Goal: Task Accomplishment & Management: Use online tool/utility

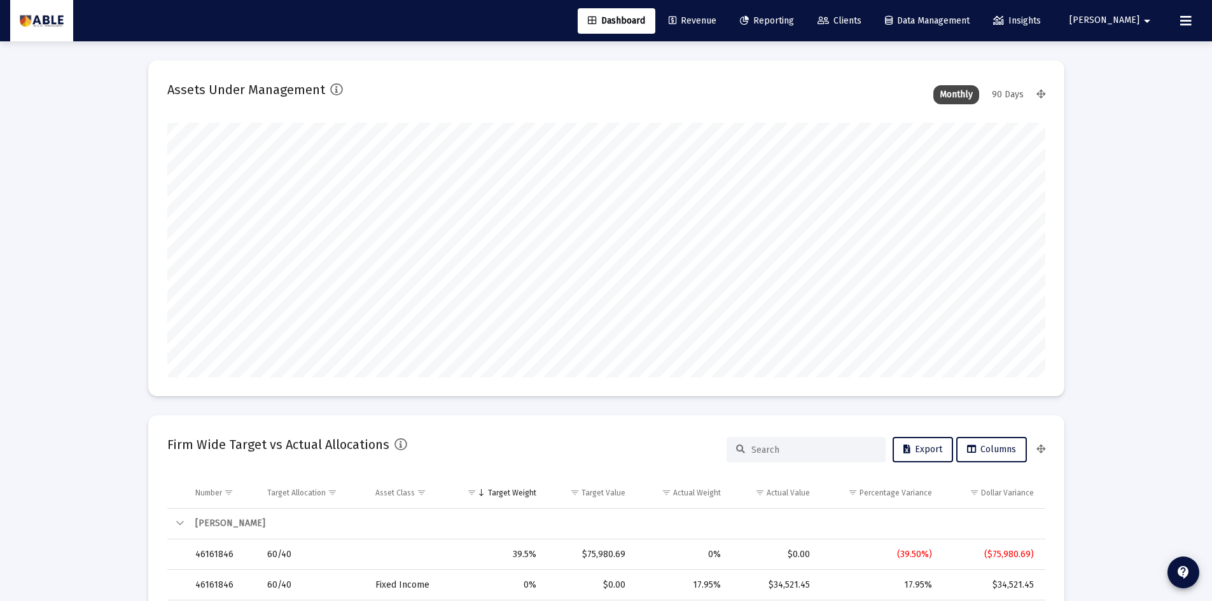
scroll to position [255, 473]
click at [797, 32] on link "Reporting" at bounding box center [767, 20] width 74 height 25
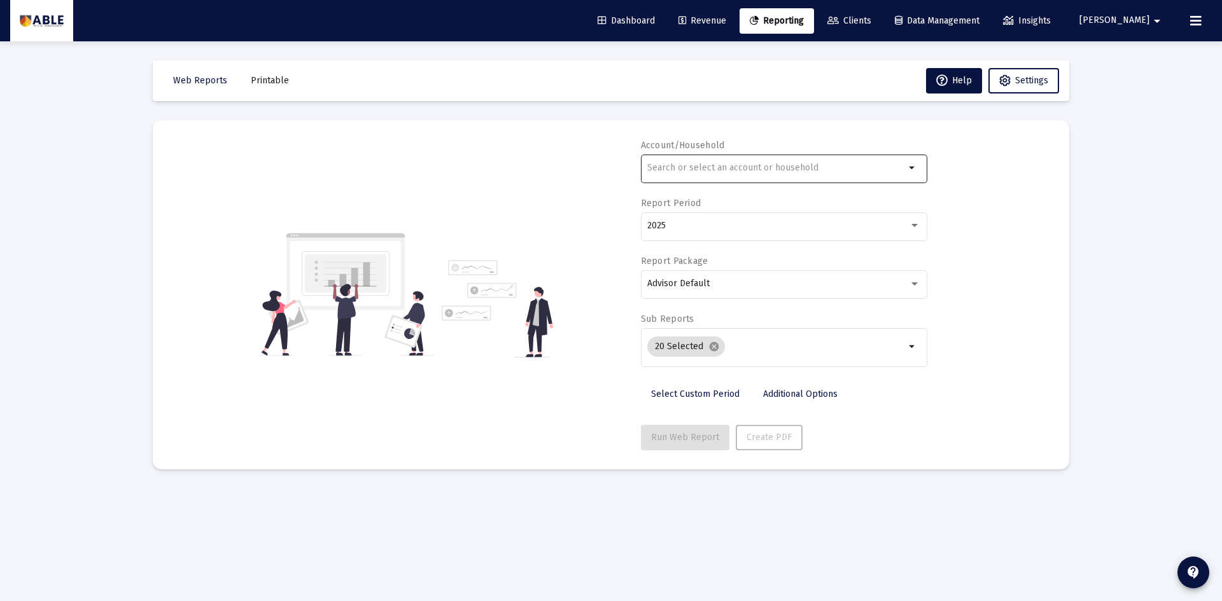
click at [760, 175] on div at bounding box center [776, 167] width 258 height 31
click at [726, 23] on span "Revenue" at bounding box center [702, 20] width 48 height 11
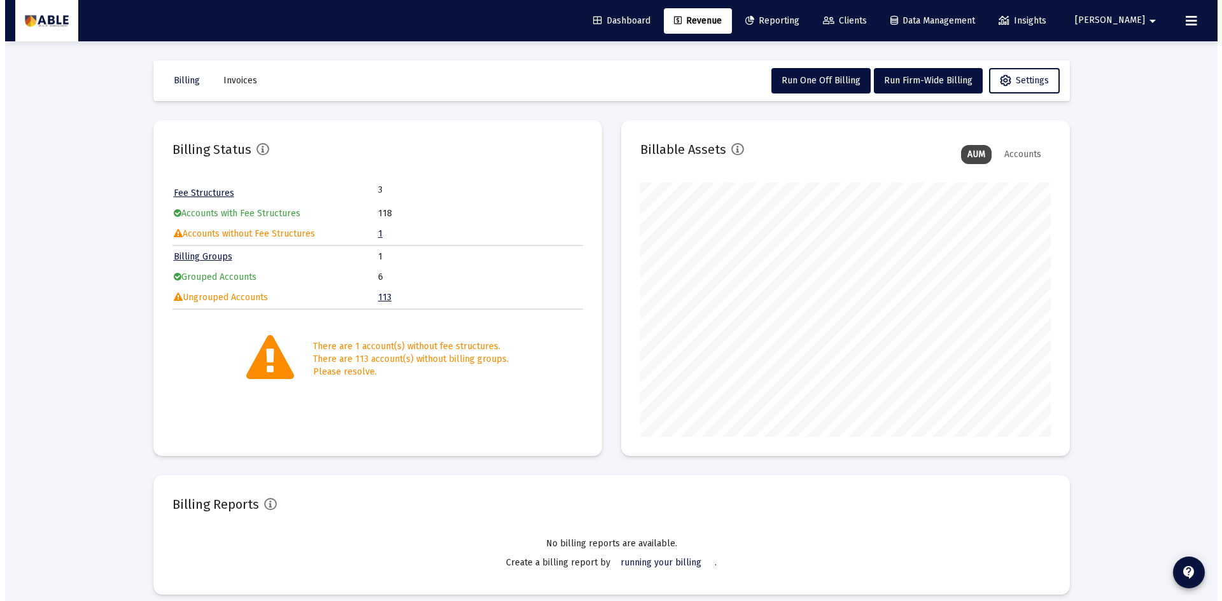
scroll to position [255, 410]
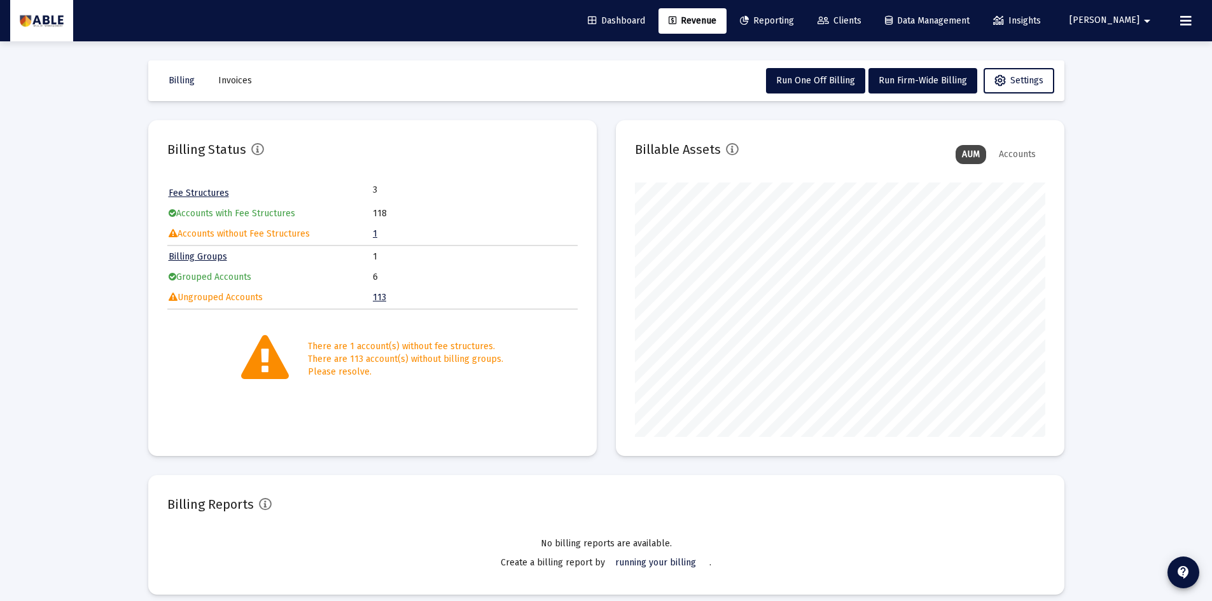
click at [872, 27] on link "Clients" at bounding box center [840, 20] width 64 height 25
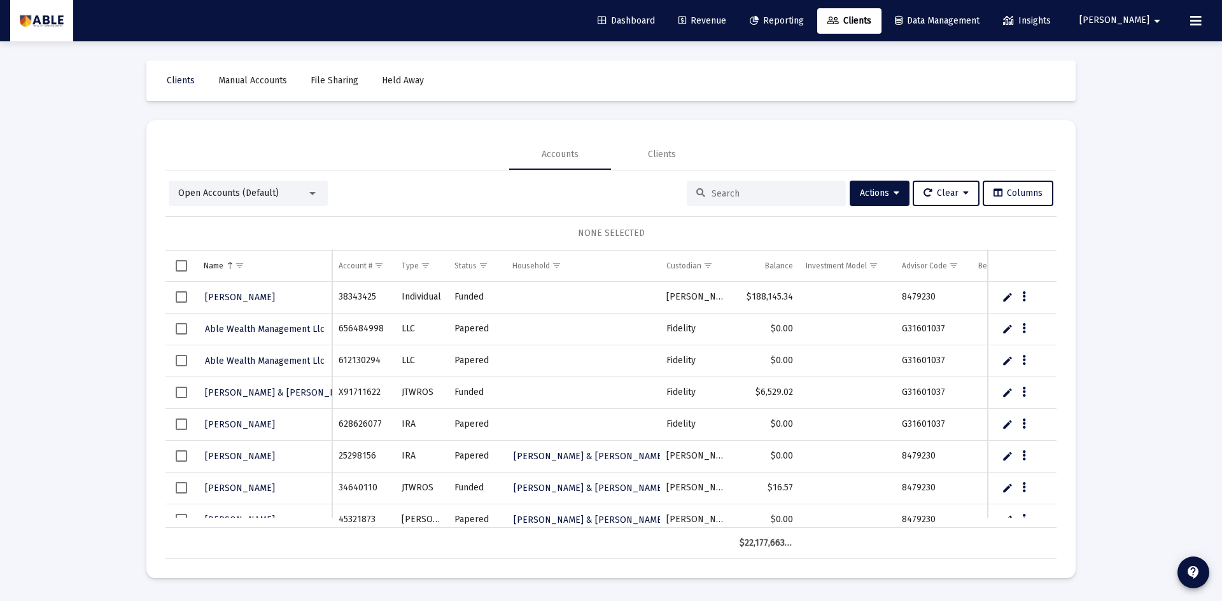
click at [745, 199] on input at bounding box center [773, 193] width 125 height 11
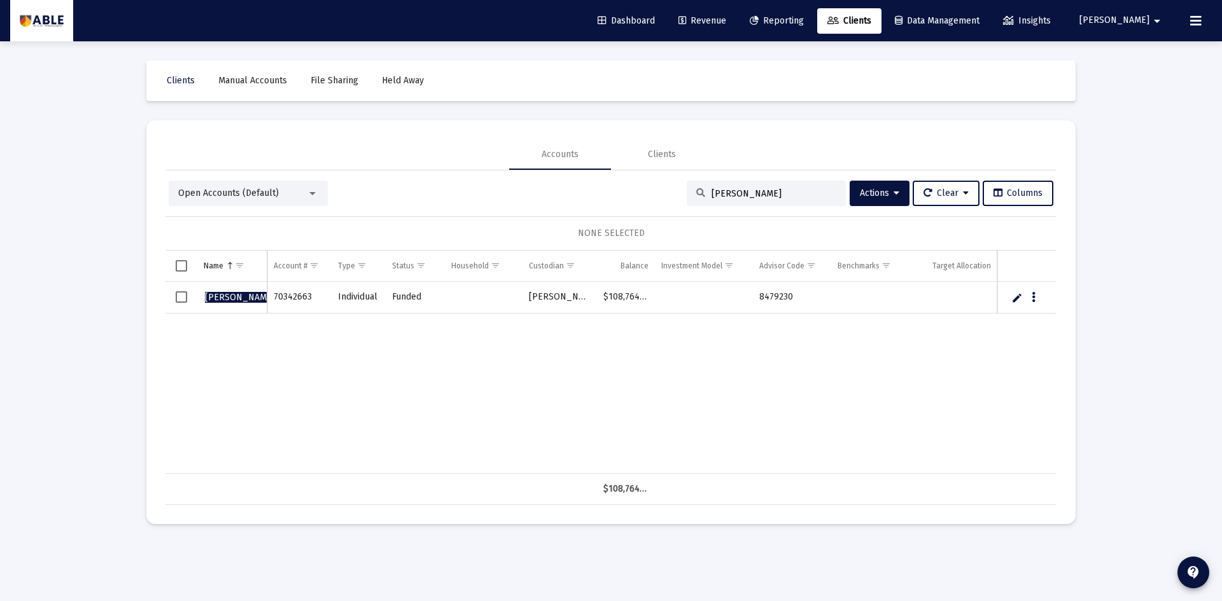
type input "[PERSON_NAME]"
click at [227, 300] on span "[PERSON_NAME]" at bounding box center [240, 297] width 70 height 11
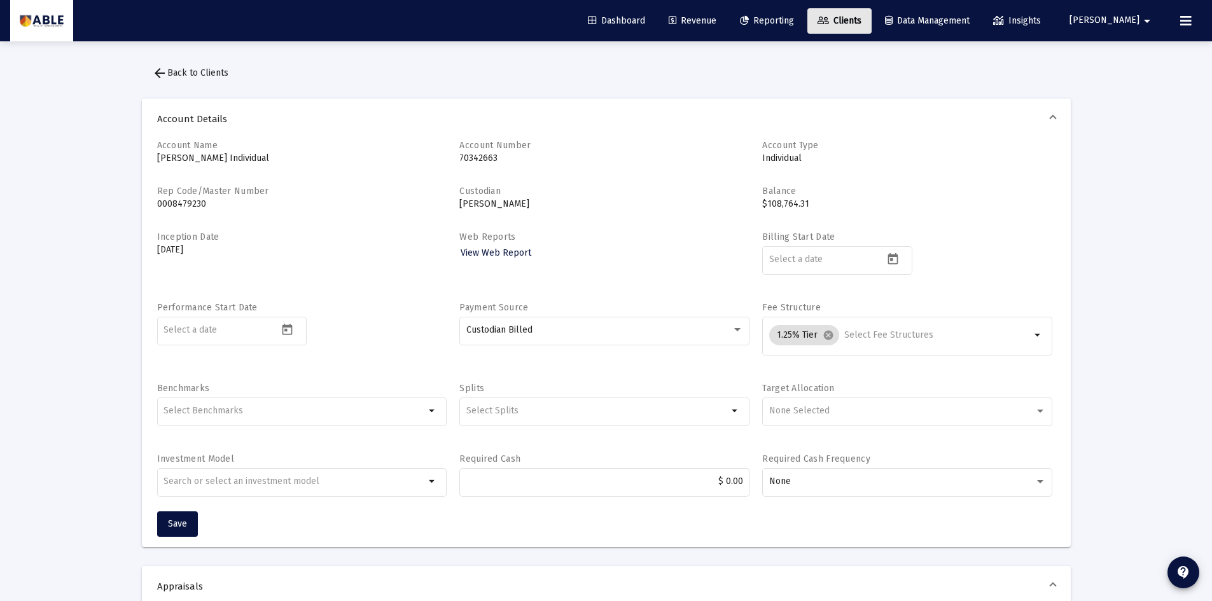
click at [857, 28] on link "Clients" at bounding box center [840, 20] width 64 height 25
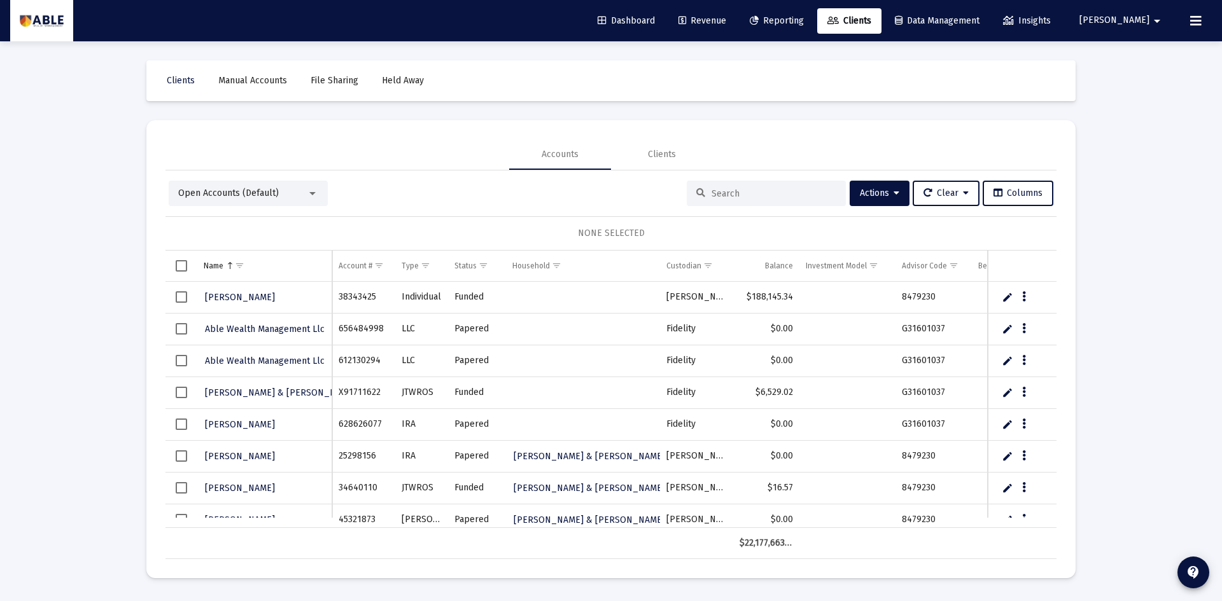
click at [783, 195] on input at bounding box center [773, 193] width 125 height 11
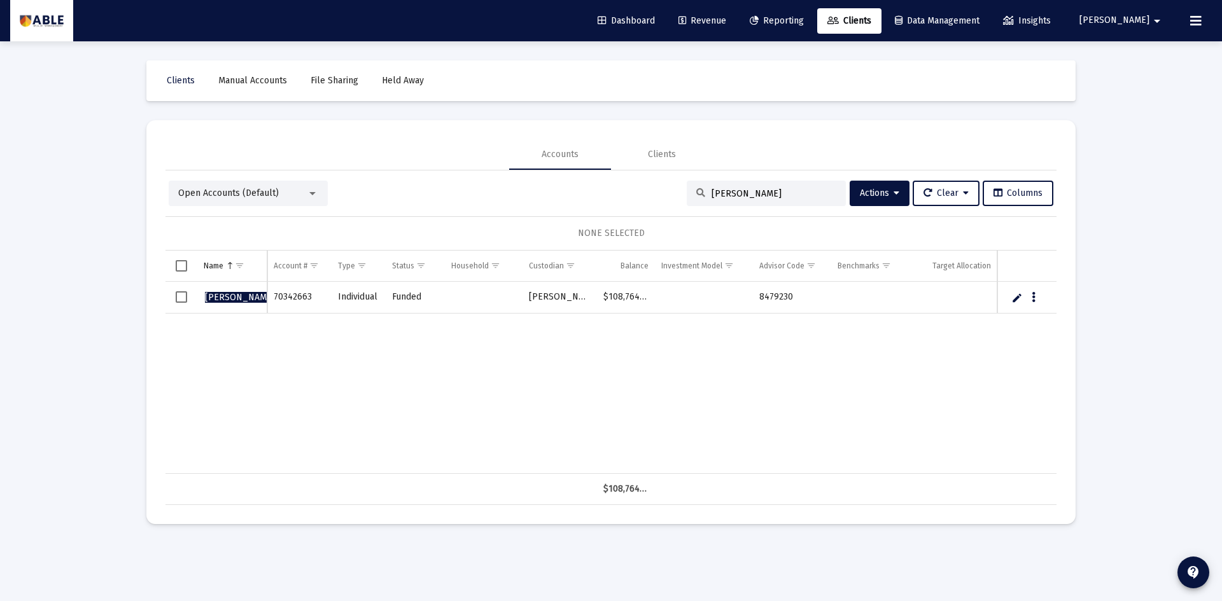
type input "[PERSON_NAME]"
click at [177, 295] on span "Select row" at bounding box center [181, 296] width 11 height 11
click at [302, 204] on div "Open Accounts (Default)" at bounding box center [248, 193] width 159 height 25
click at [302, 199] on div "Open Accounts (Default)" at bounding box center [242, 193] width 129 height 13
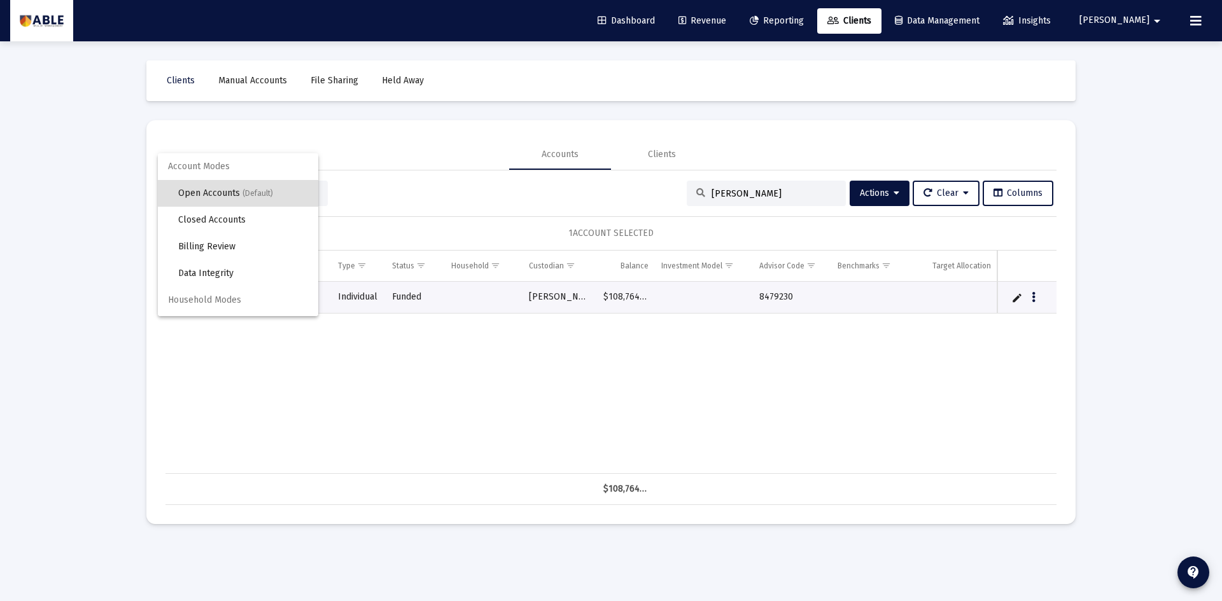
click at [956, 353] on div at bounding box center [611, 300] width 1222 height 601
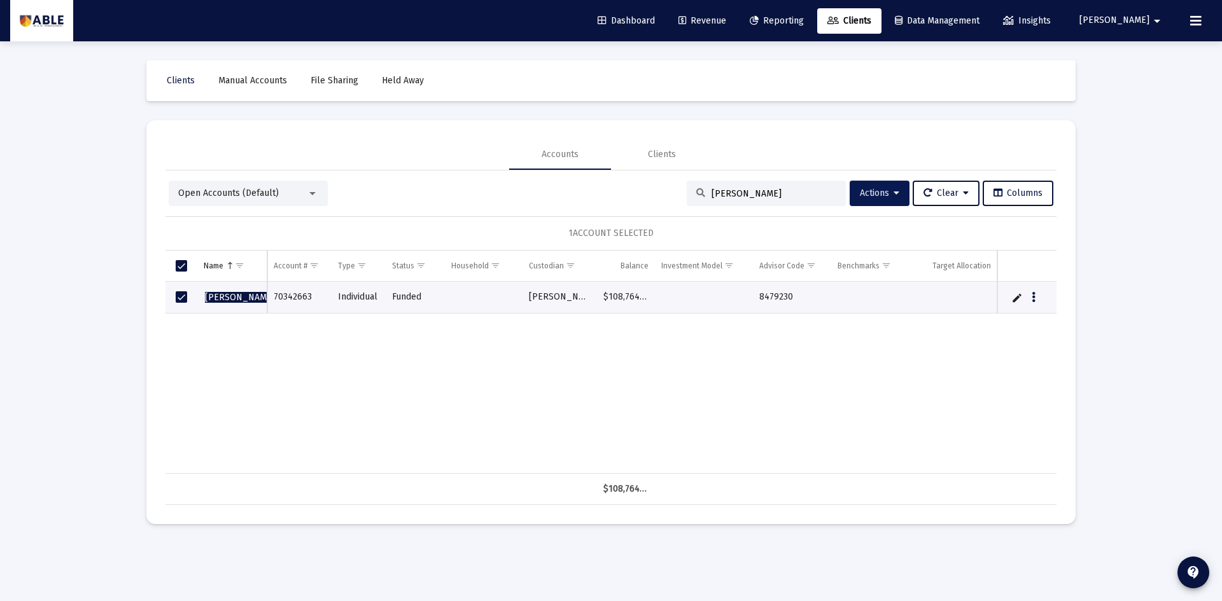
click at [887, 196] on span "Actions" at bounding box center [879, 193] width 39 height 11
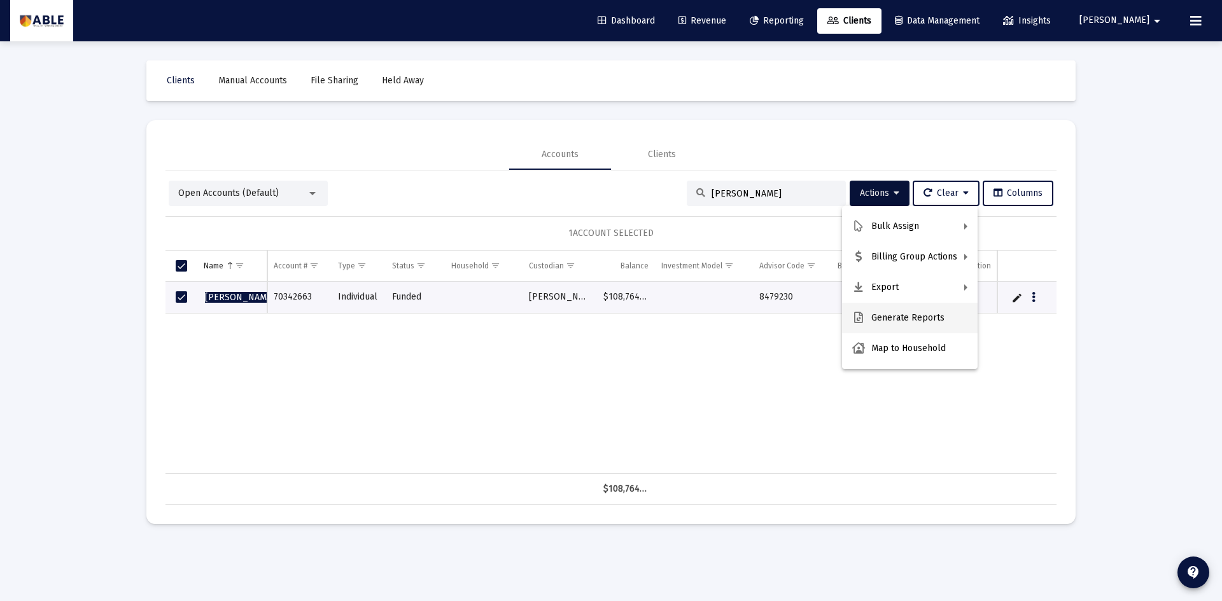
click at [934, 314] on button "Generate Reports" at bounding box center [910, 318] width 136 height 31
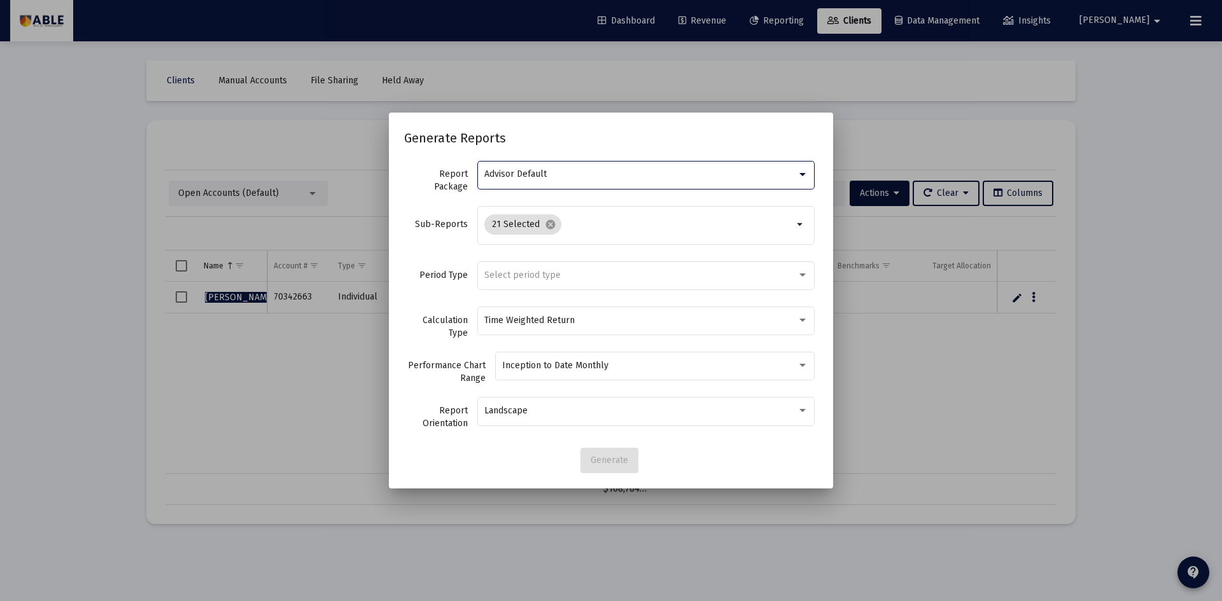
click at [632, 171] on div "Advisor Default" at bounding box center [640, 174] width 312 height 10
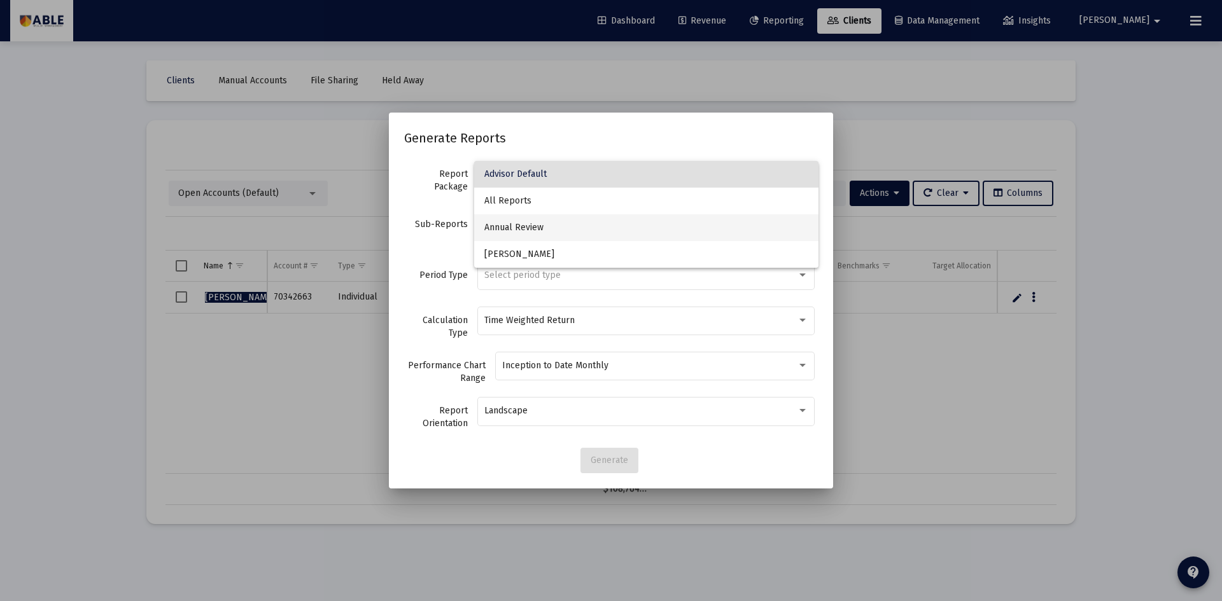
click at [599, 237] on span "Annual Review" at bounding box center [646, 227] width 324 height 27
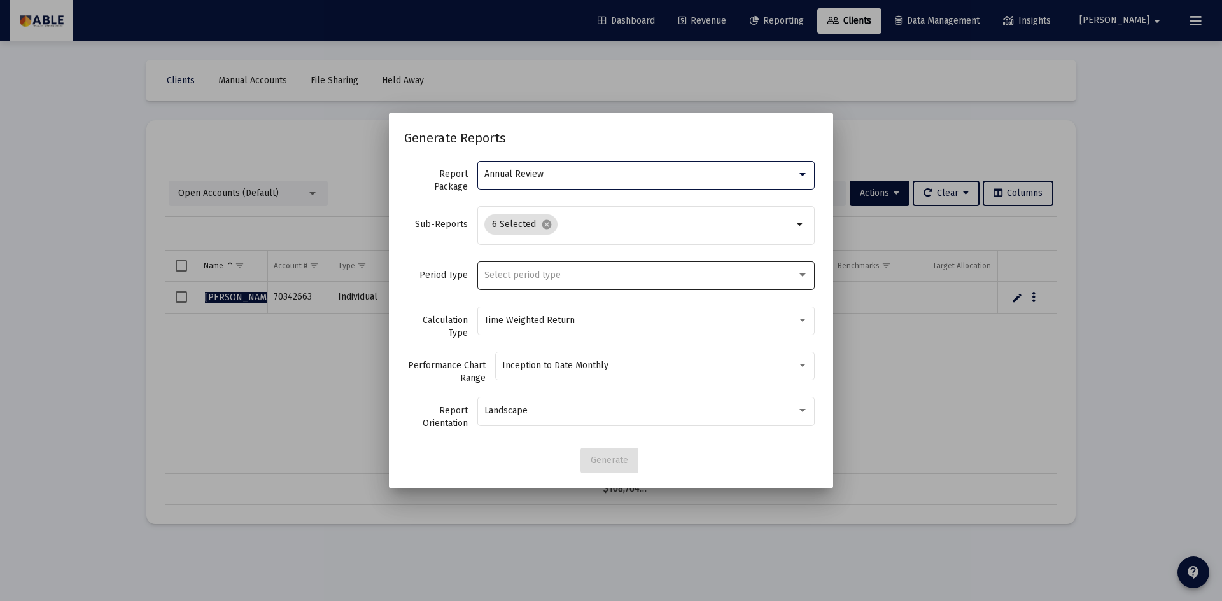
click at [639, 278] on div "Select period type" at bounding box center [640, 275] width 312 height 10
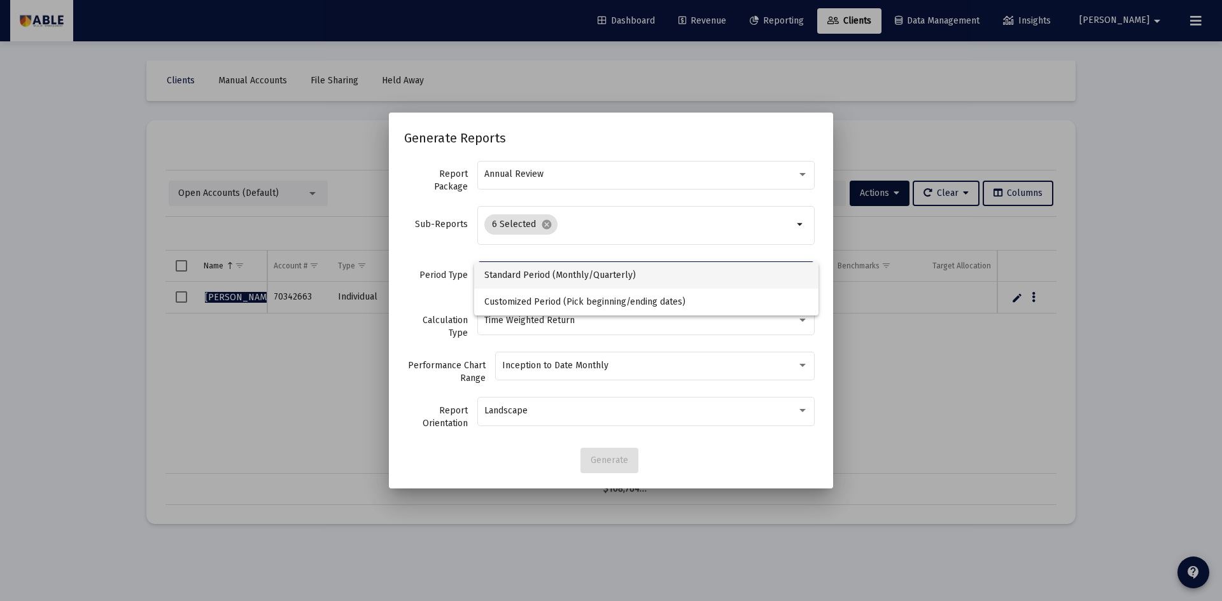
click at [673, 148] on div at bounding box center [611, 300] width 1222 height 601
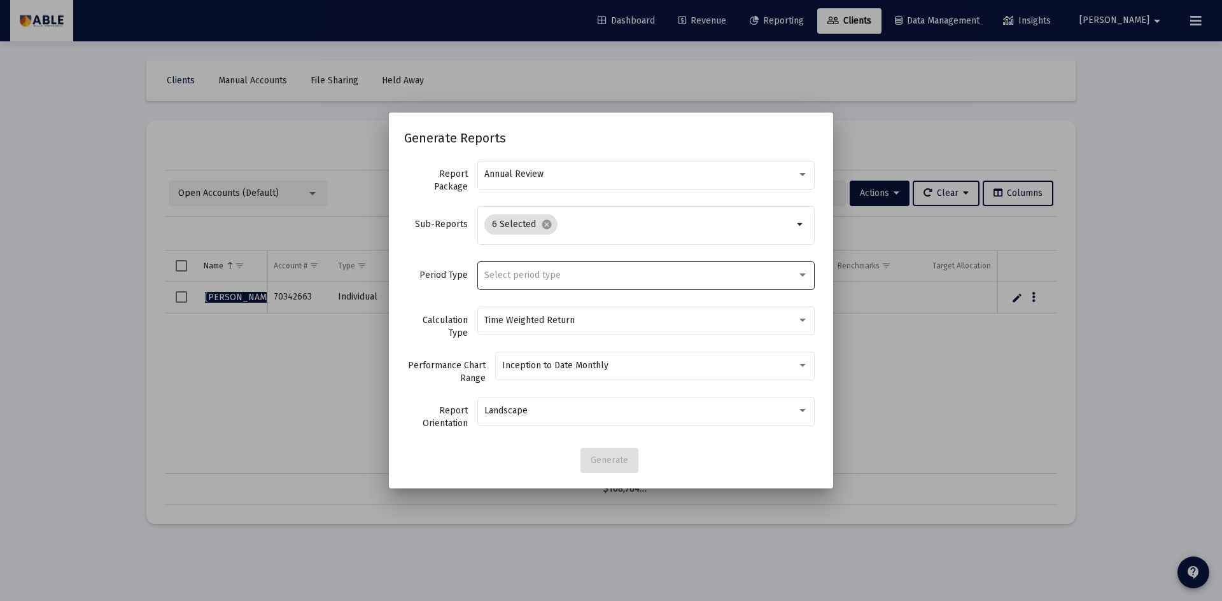
click at [648, 286] on div "Select period type" at bounding box center [646, 275] width 324 height 31
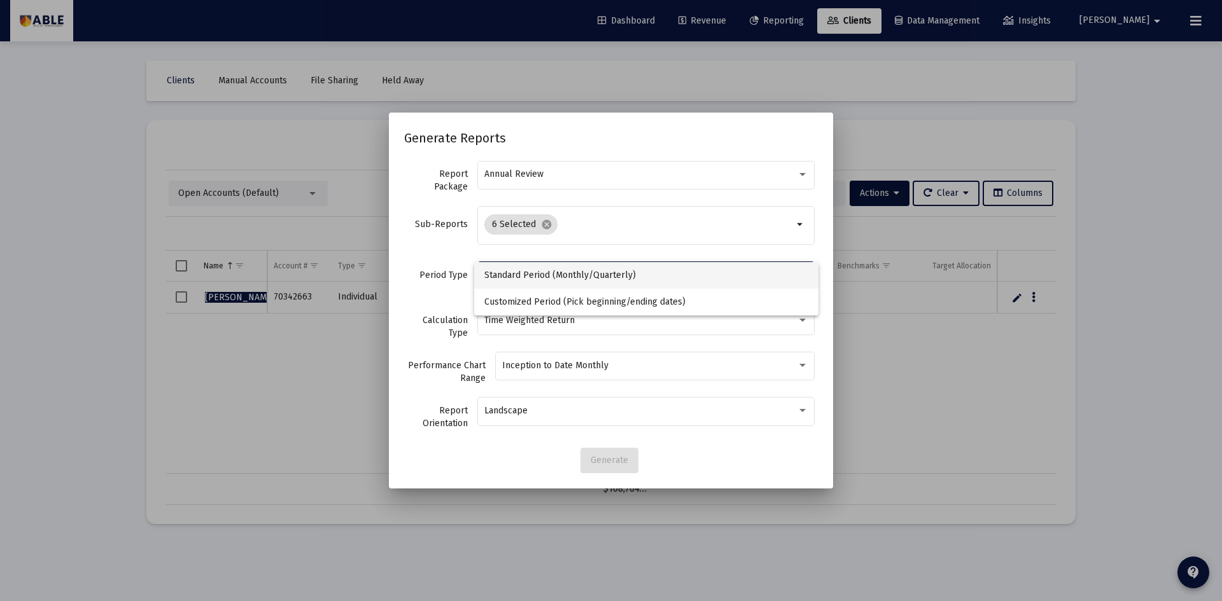
click at [642, 279] on span "Standard Period (Monthly/Quarterly)" at bounding box center [646, 275] width 324 height 27
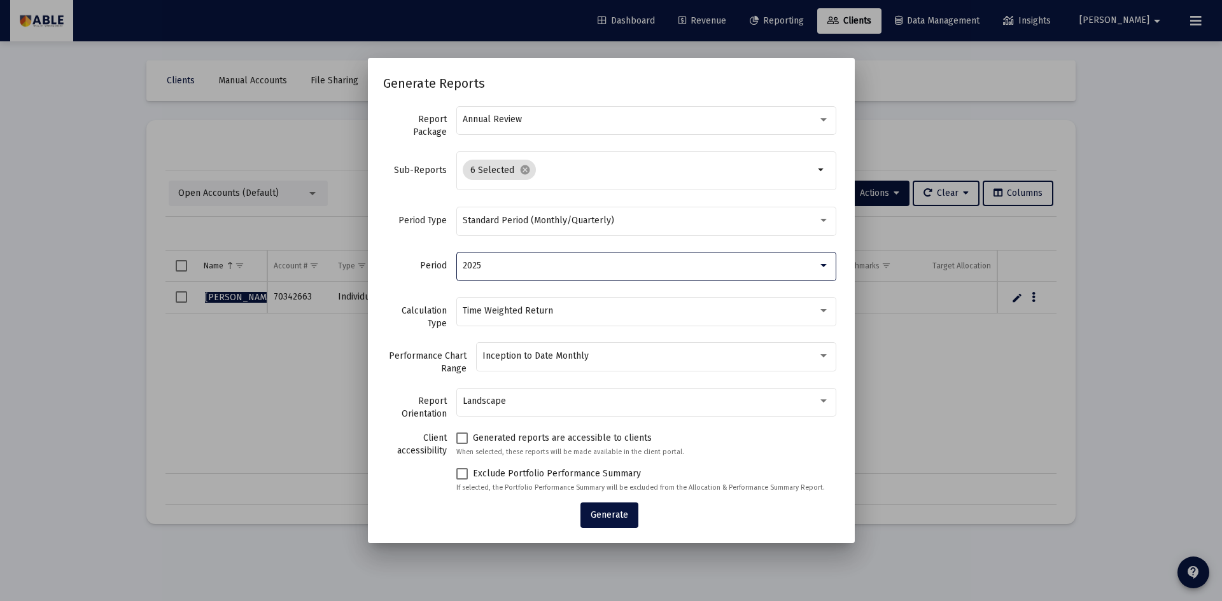
click at [601, 269] on div "2025" at bounding box center [640, 266] width 355 height 10
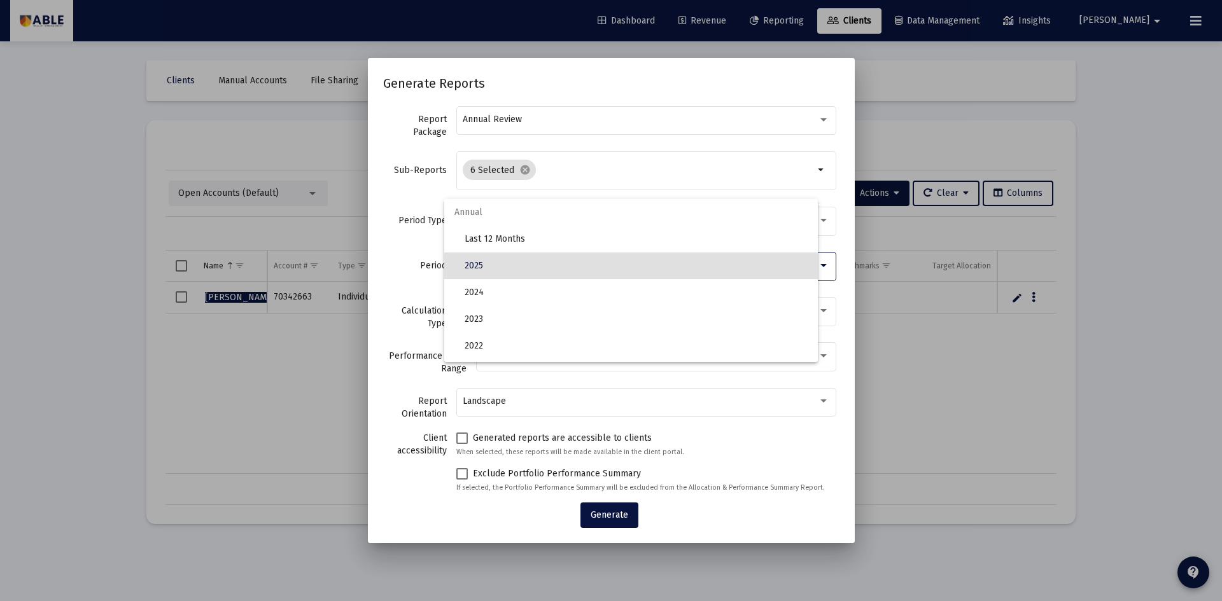
click at [609, 92] on div at bounding box center [611, 300] width 1222 height 601
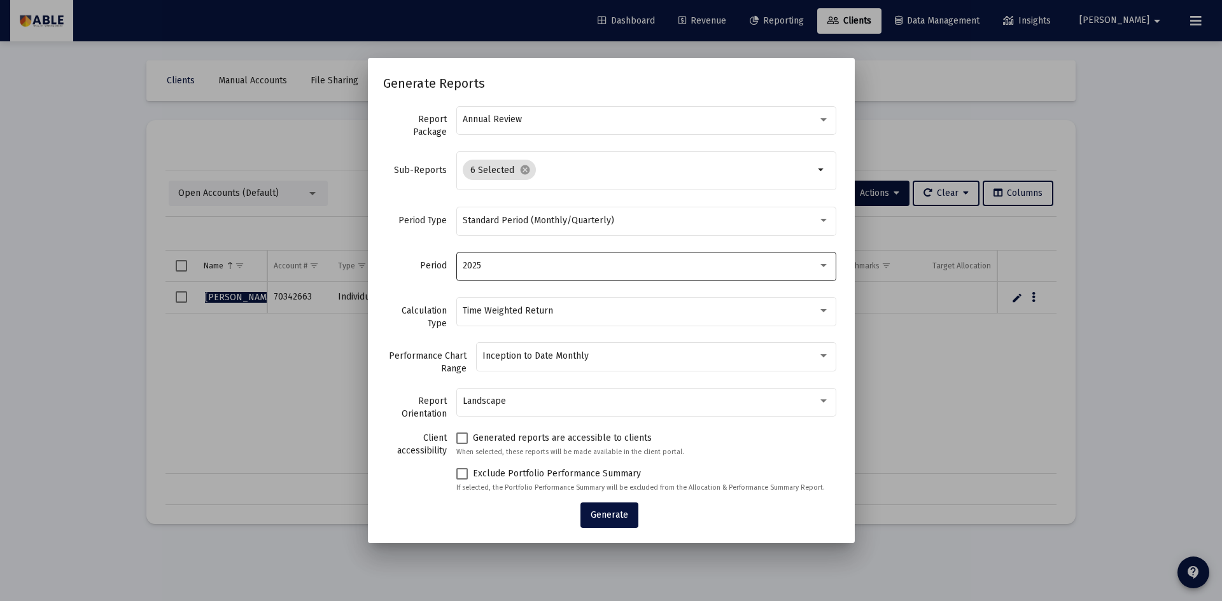
click at [559, 269] on div "2025" at bounding box center [640, 266] width 355 height 10
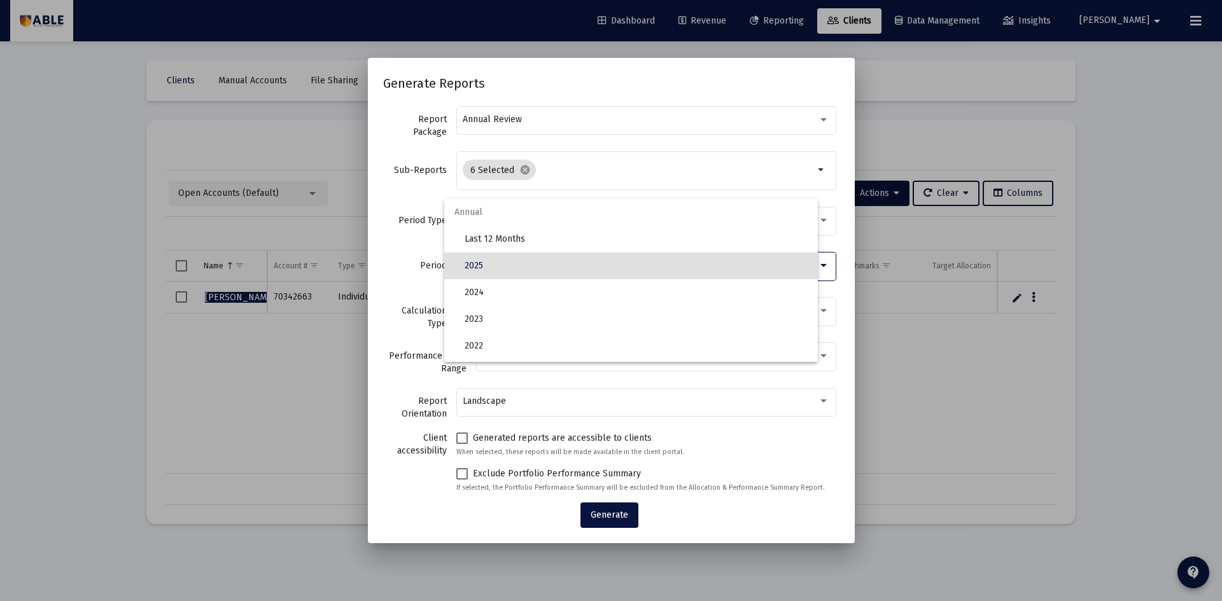
click at [603, 67] on div at bounding box center [611, 300] width 1222 height 601
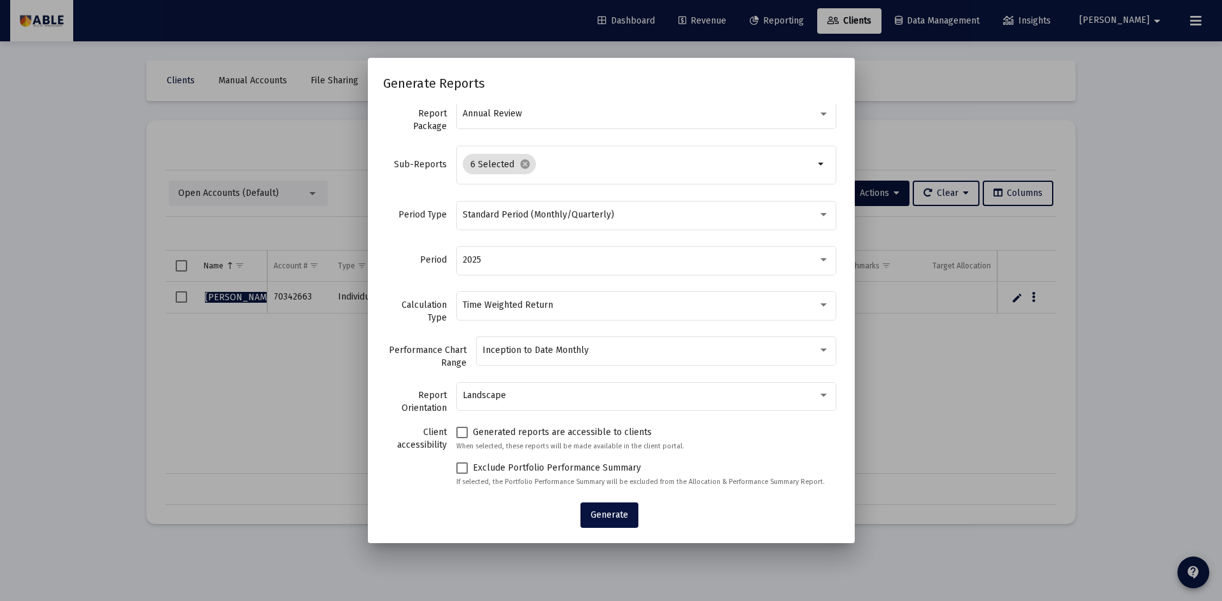
scroll to position [7, 0]
click at [613, 518] on span "Generate" at bounding box center [610, 515] width 38 height 11
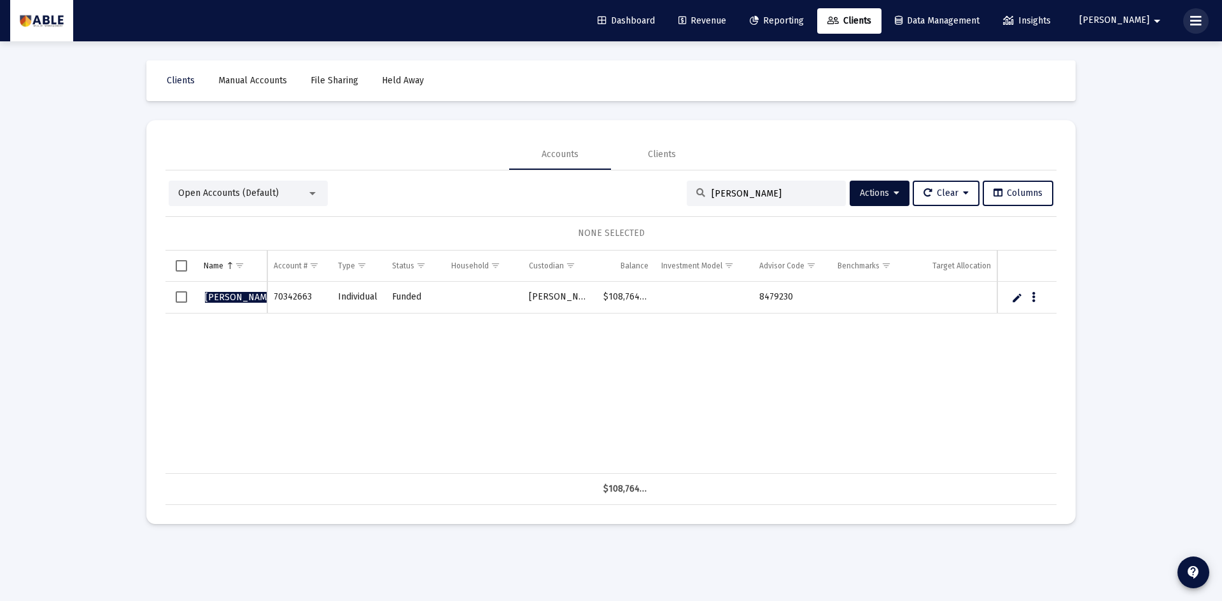
click at [1185, 19] on button at bounding box center [1195, 20] width 25 height 25
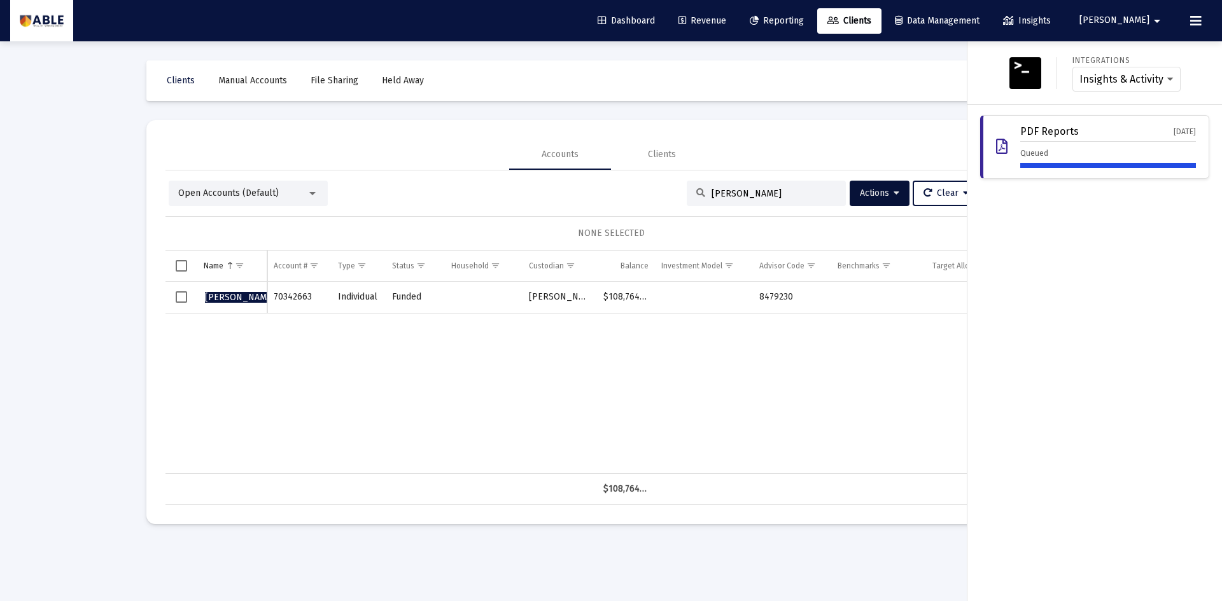
click at [1187, 20] on button at bounding box center [1195, 20] width 25 height 25
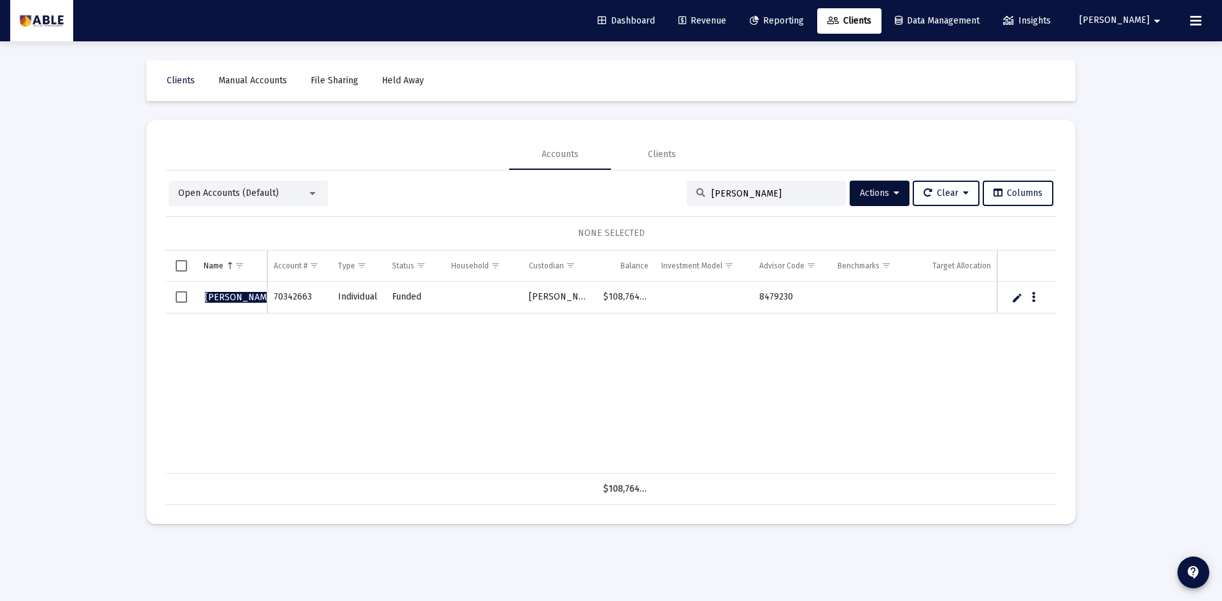
click at [810, 29] on link "Reporting" at bounding box center [776, 20] width 74 height 25
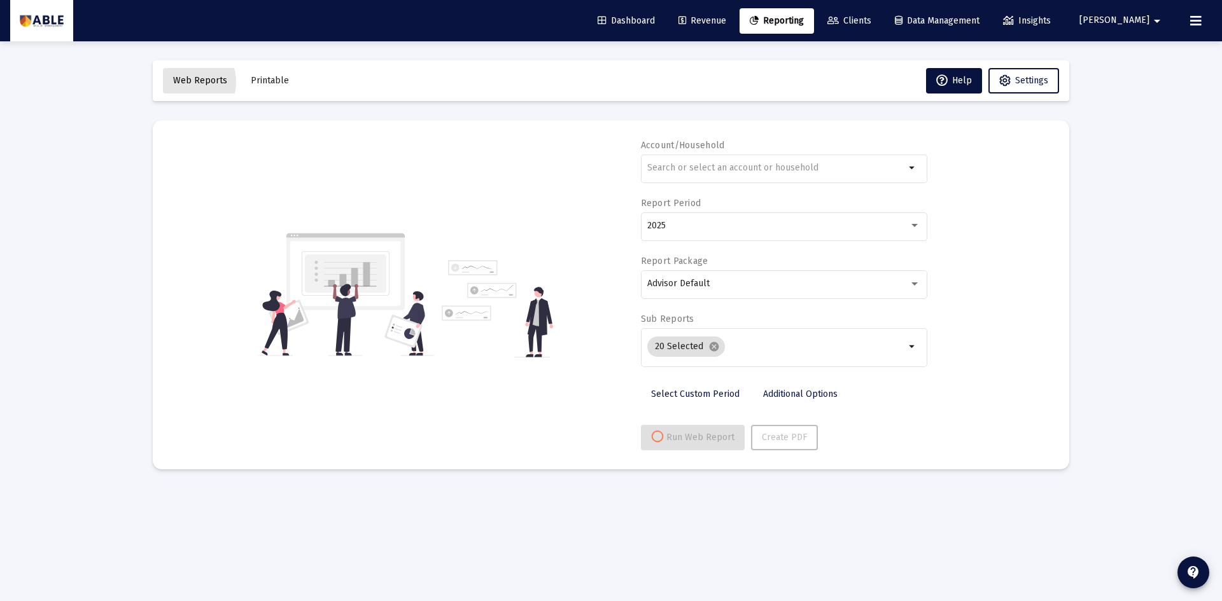
click at [183, 82] on span "Web Reports" at bounding box center [200, 80] width 54 height 11
click at [272, 85] on span "Printable" at bounding box center [270, 80] width 38 height 11
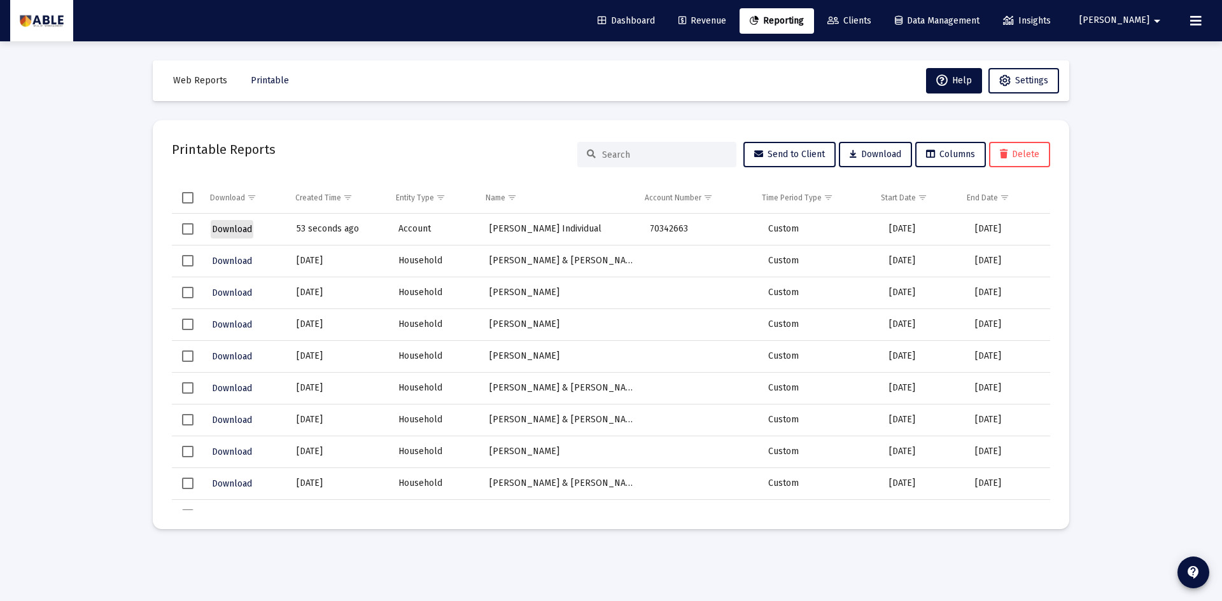
click at [246, 225] on span "Download" at bounding box center [232, 229] width 40 height 11
